Goal: Navigation & Orientation: Find specific page/section

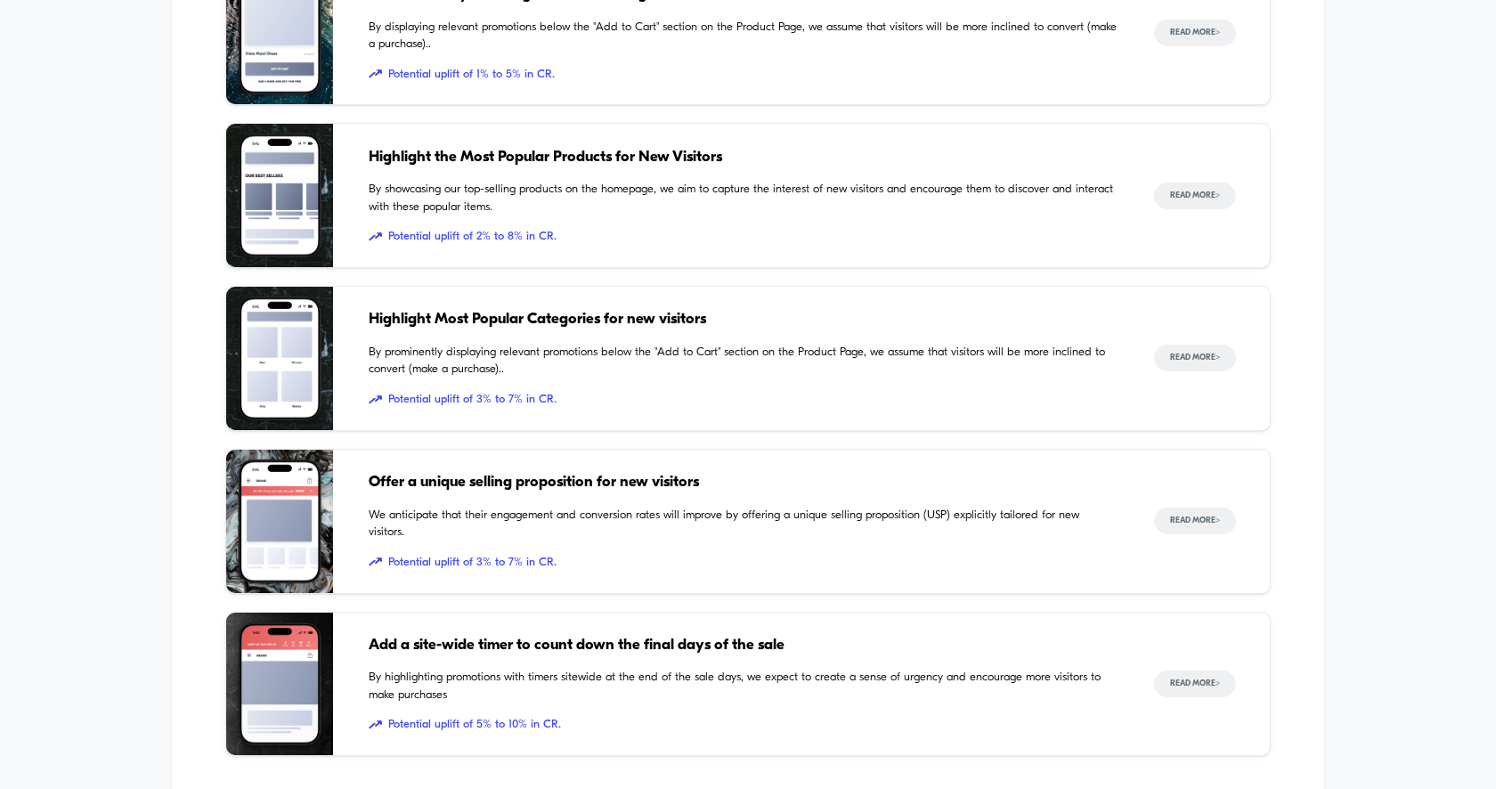
scroll to position [2381, 0]
